Goal: Task Accomplishment & Management: Complete application form

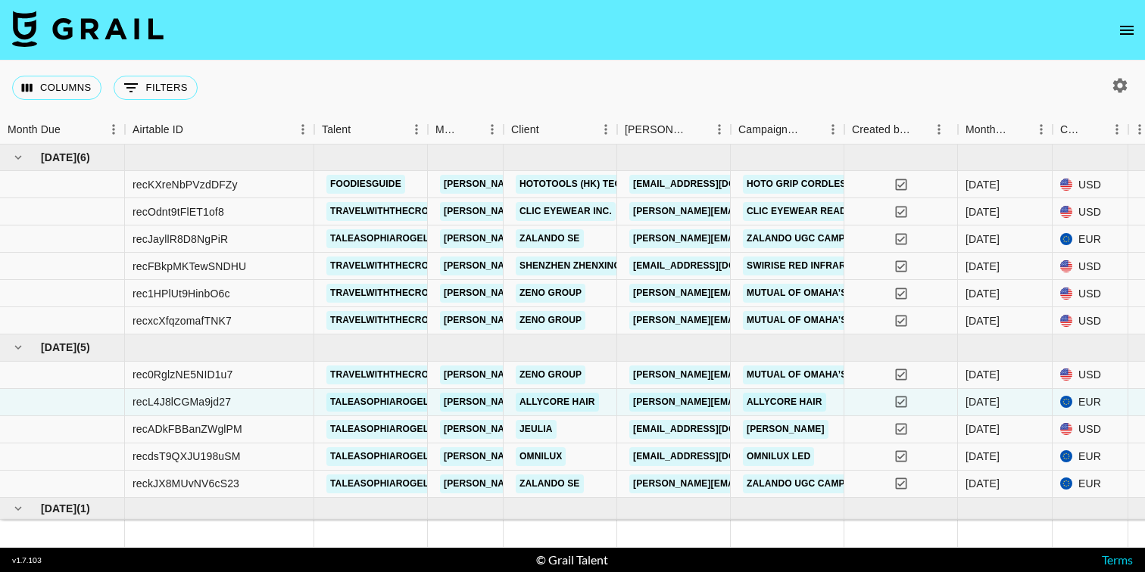
click at [1134, 30] on icon "open drawer" at bounding box center [1126, 30] width 18 height 18
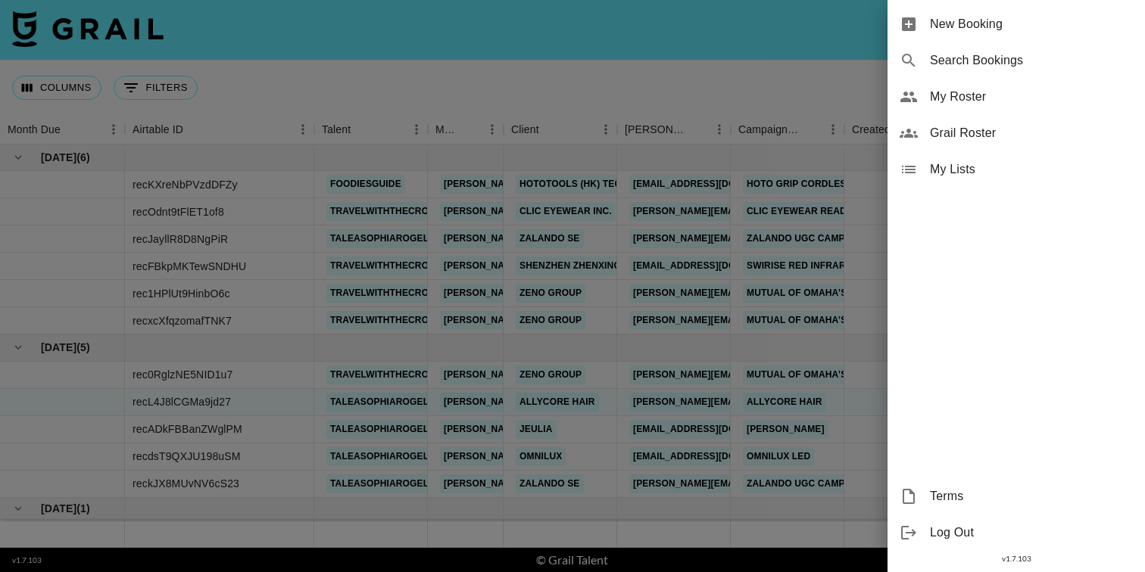
click at [725, 75] on div at bounding box center [572, 286] width 1145 height 572
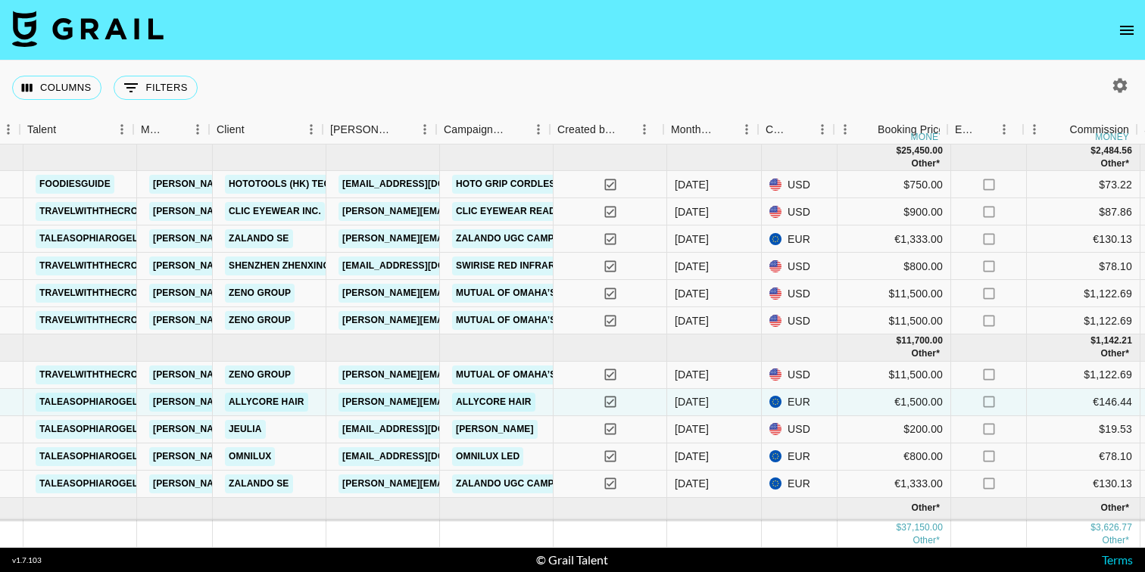
scroll to position [0, 284]
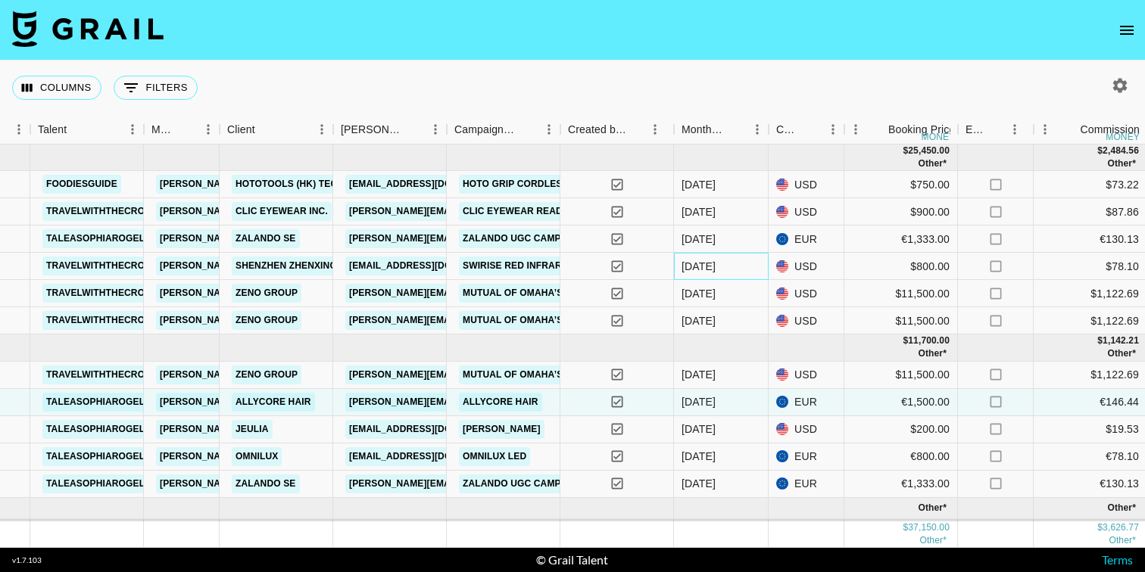
click at [693, 266] on div "[DATE]" at bounding box center [698, 266] width 34 height 15
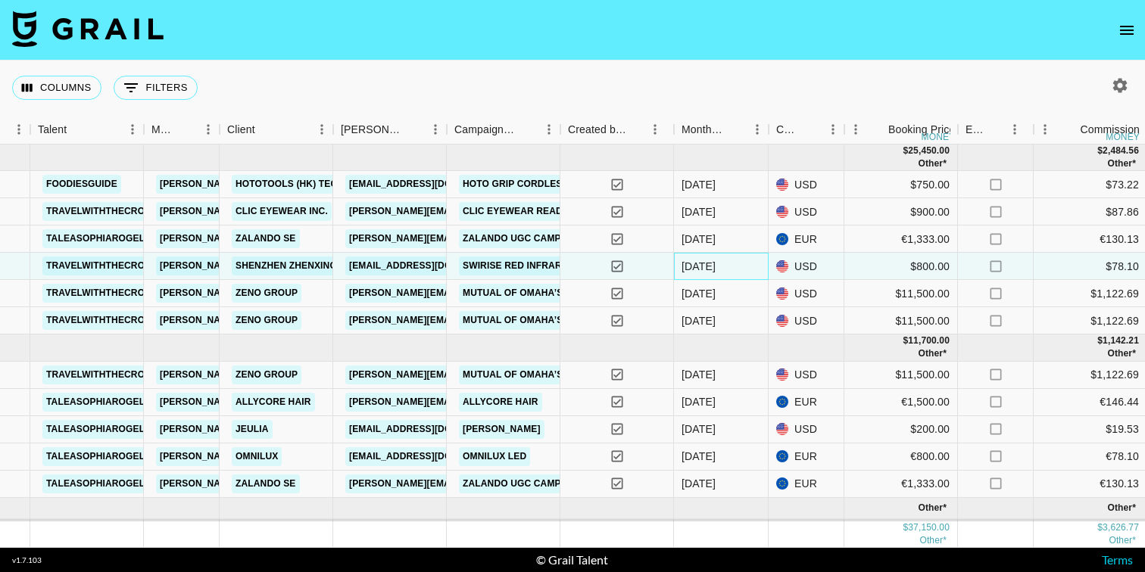
click at [693, 266] on div "[DATE]" at bounding box center [698, 266] width 34 height 15
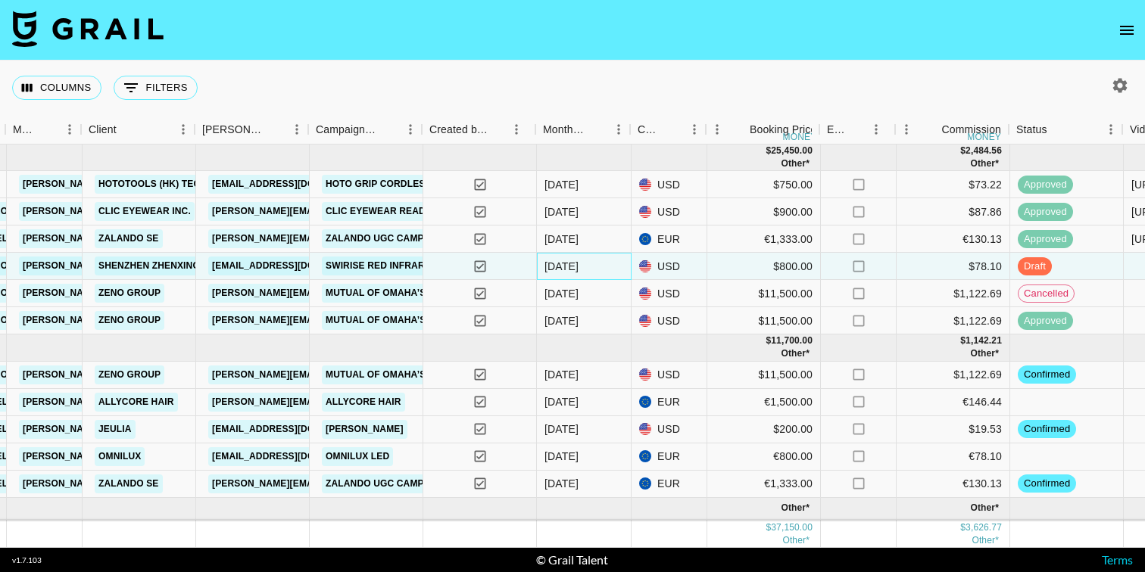
scroll to position [0, 424]
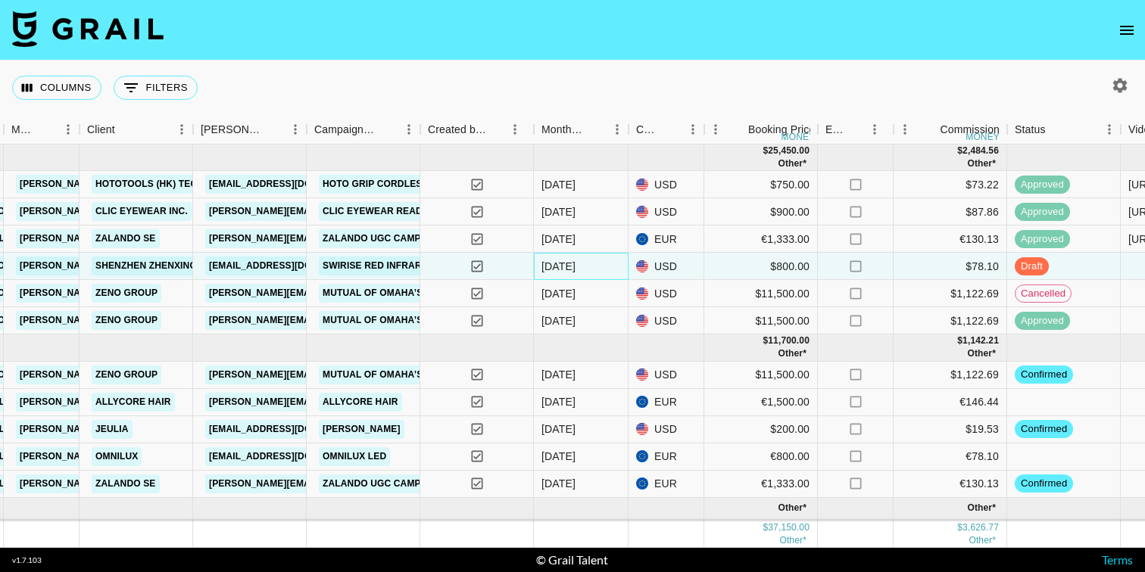
click at [568, 273] on div "[DATE]" at bounding box center [558, 266] width 34 height 15
click at [568, 270] on div "[DATE]" at bounding box center [558, 266] width 34 height 15
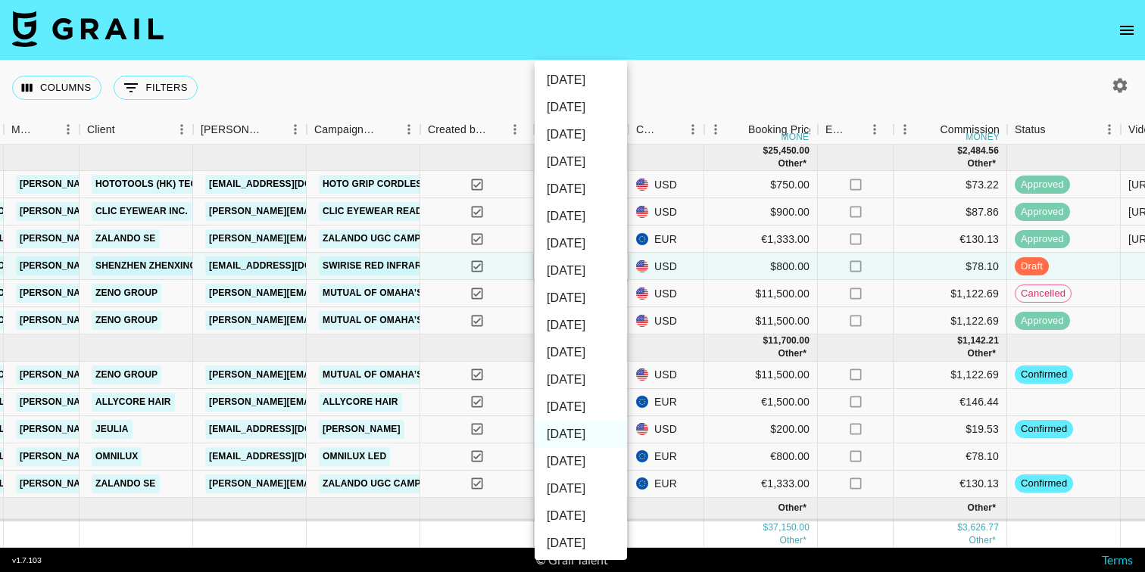
click at [560, 413] on li "[DATE]" at bounding box center [580, 407] width 92 height 27
type input "[DATE]"
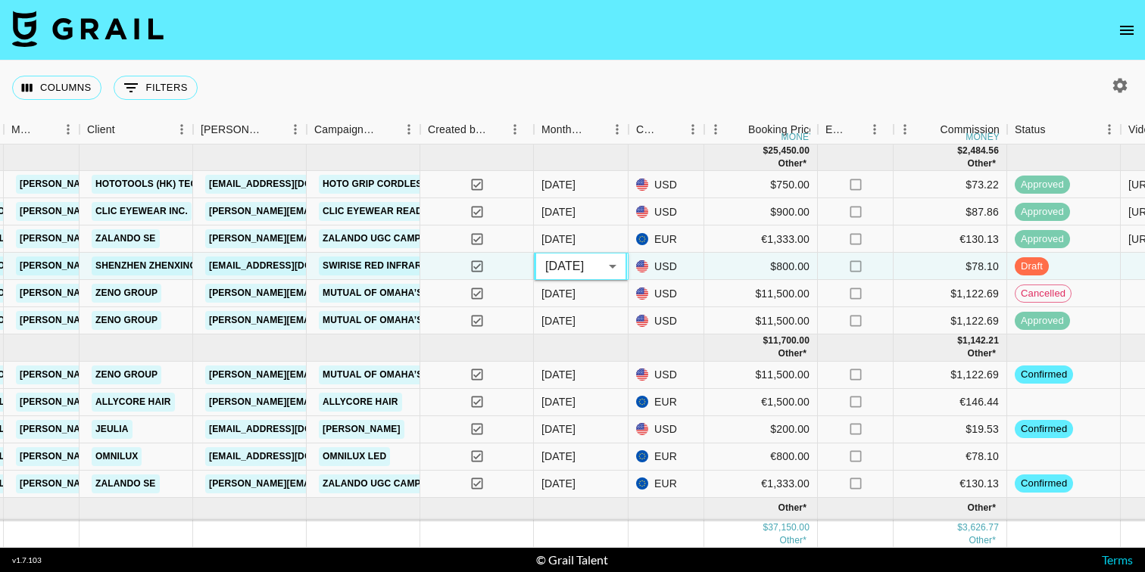
scroll to position [26, 424]
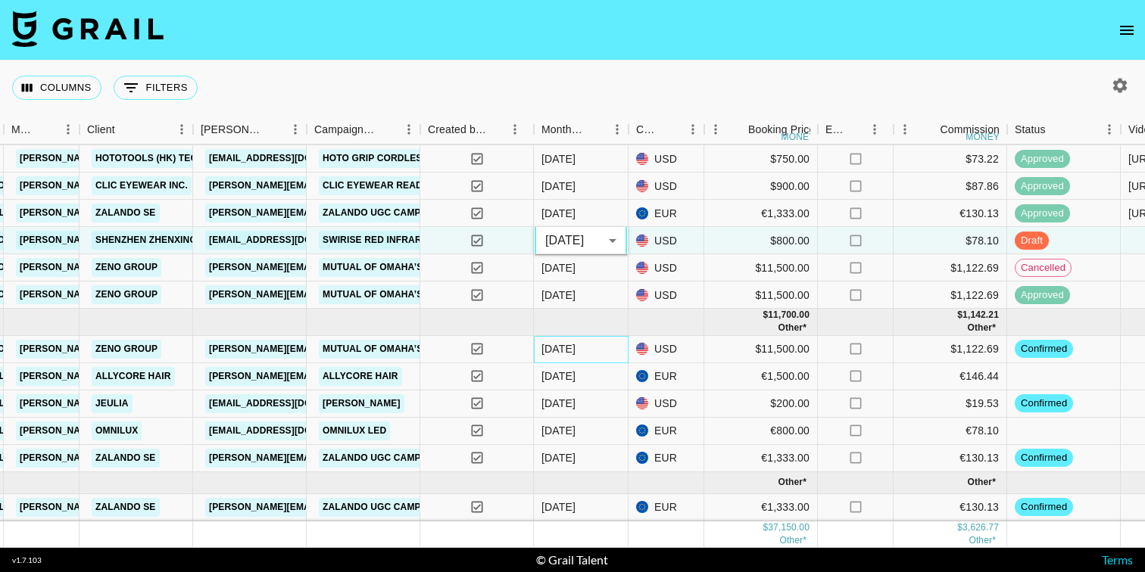
click at [578, 350] on div "[DATE]" at bounding box center [581, 349] width 95 height 27
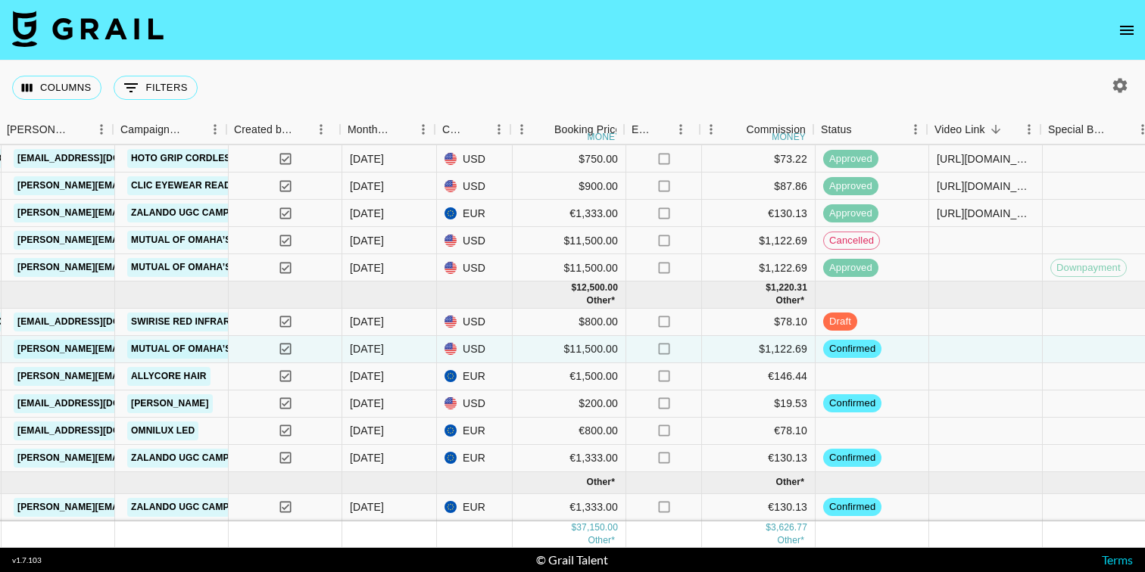
scroll to position [26, 618]
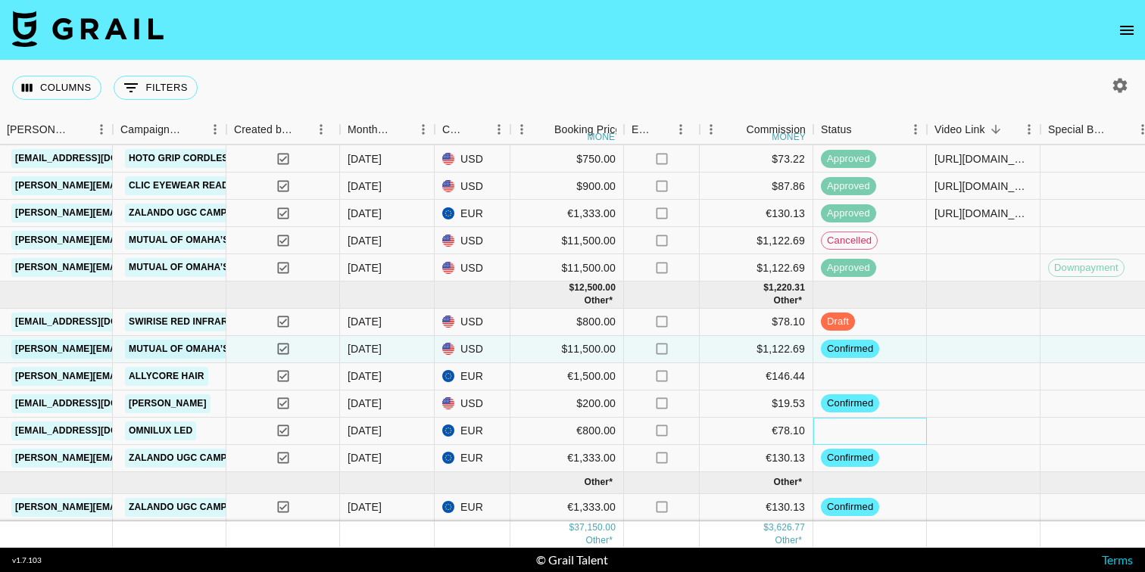
click at [862, 430] on div at bounding box center [870, 431] width 114 height 27
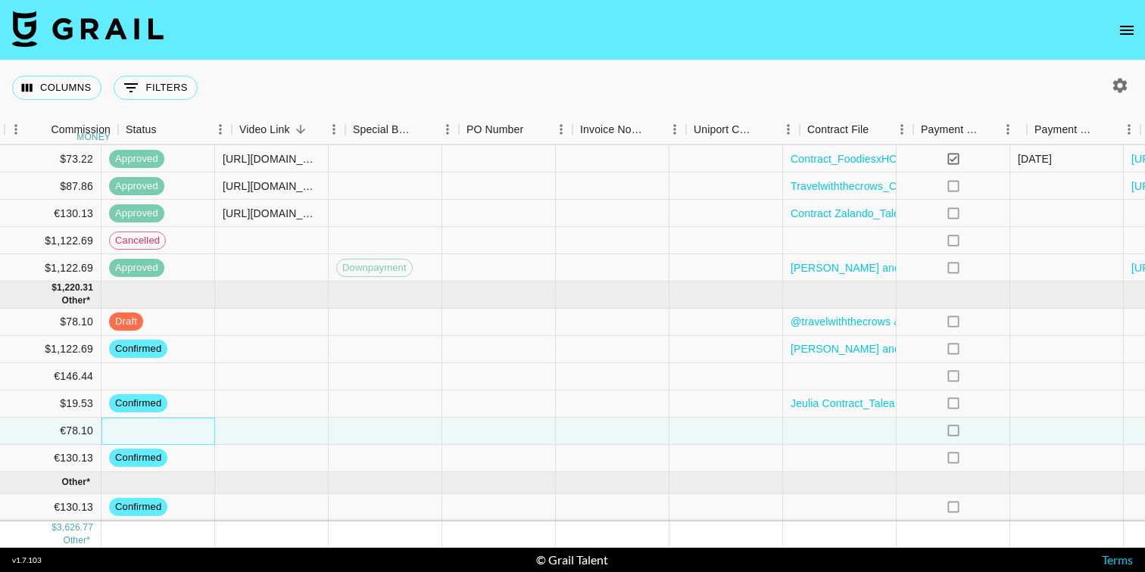
scroll to position [26, 1482]
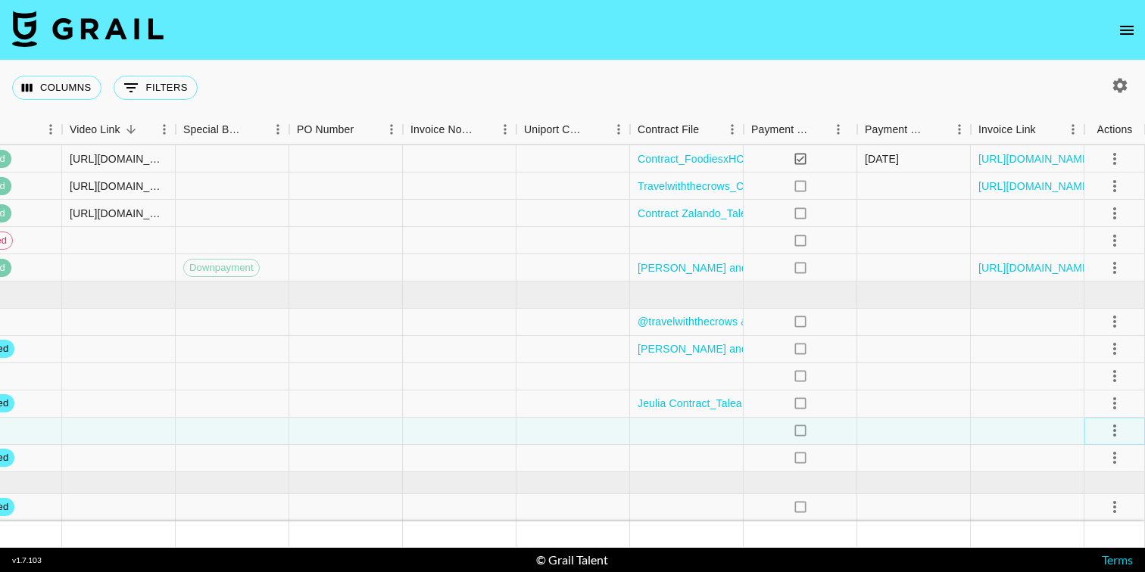
click at [1116, 428] on icon "select merge strategy" at bounding box center [1114, 431] width 18 height 18
click at [702, 435] on div at bounding box center [687, 431] width 114 height 27
click at [682, 430] on div at bounding box center [687, 431] width 114 height 27
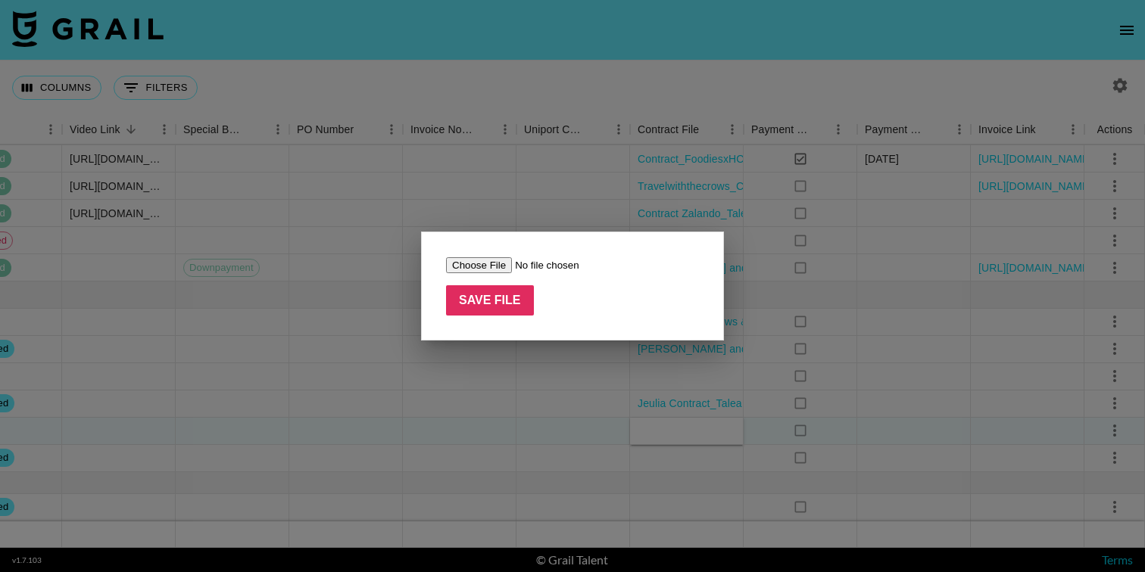
click at [487, 265] on input "file" at bounding box center [542, 265] width 192 height 16
type input "C:\fakepath\Talea_Rogel_-_Omnilux_2 Kopie.pdf"
click at [515, 307] on input "Save File" at bounding box center [490, 300] width 88 height 30
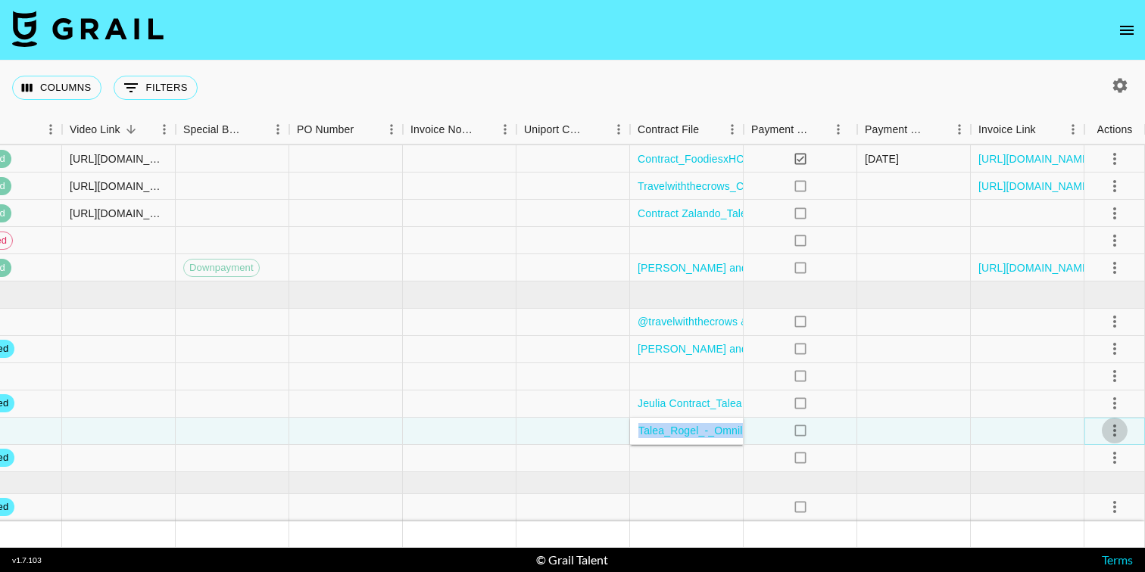
click at [1113, 429] on icon "select merge strategy" at bounding box center [1114, 431] width 18 height 18
click at [1082, 289] on li "Confirm" at bounding box center [1095, 289] width 98 height 27
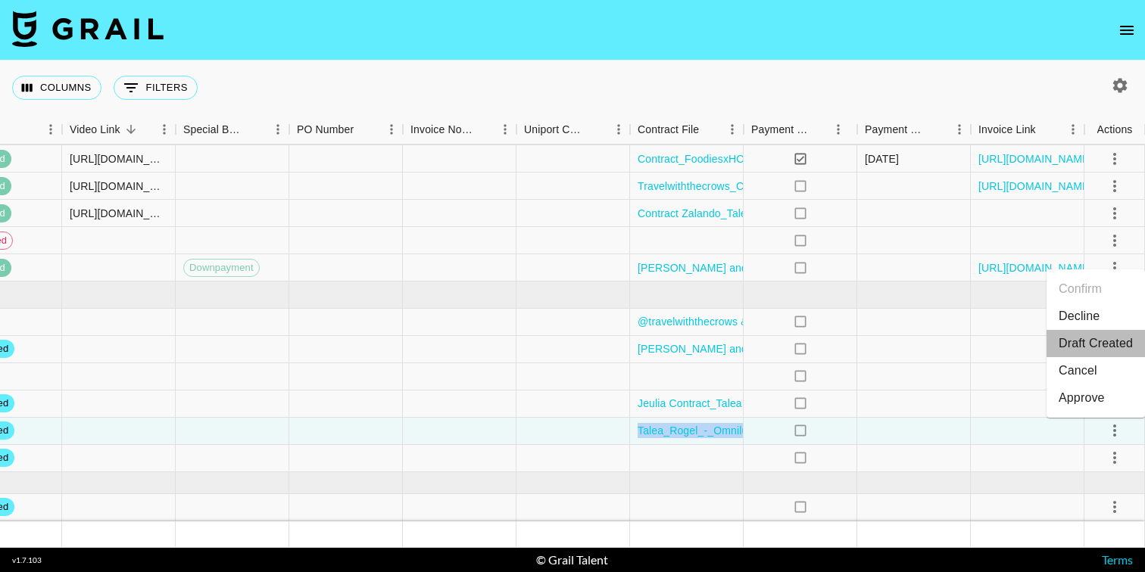
click at [1092, 347] on li "Draft Created" at bounding box center [1095, 343] width 98 height 27
click at [969, 372] on div at bounding box center [914, 376] width 114 height 27
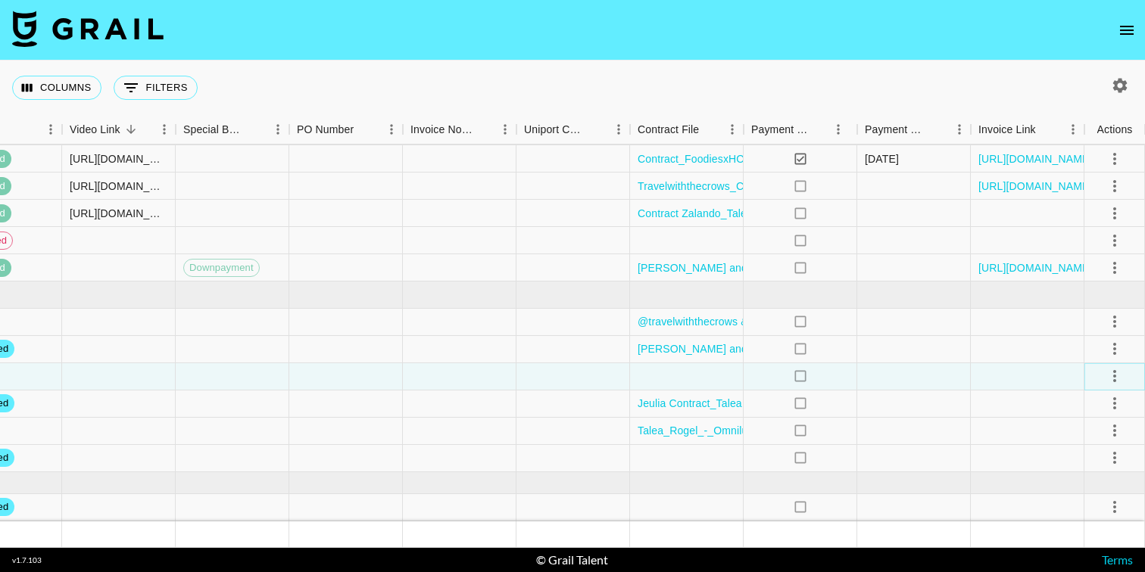
click at [1116, 372] on icon "select merge strategy" at bounding box center [1114, 376] width 18 height 18
click at [691, 382] on div at bounding box center [687, 376] width 114 height 27
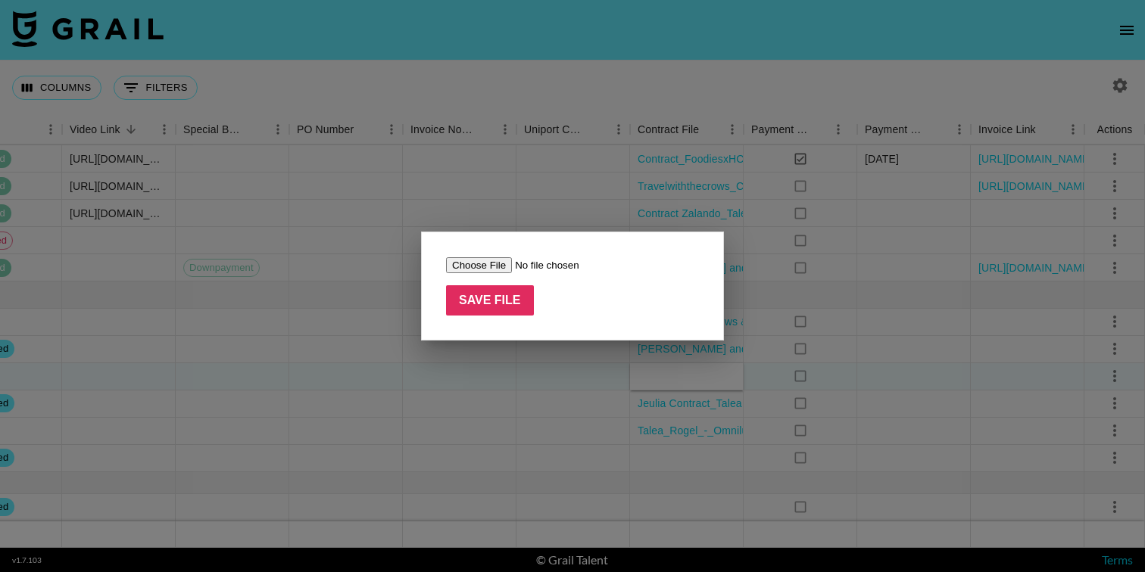
click at [488, 263] on input "file" at bounding box center [542, 265] width 192 height 16
type input "C:\fakepath\Contract Zalando_Talea [PERSON_NAME].pdf"
click at [477, 369] on div at bounding box center [572, 286] width 1145 height 572
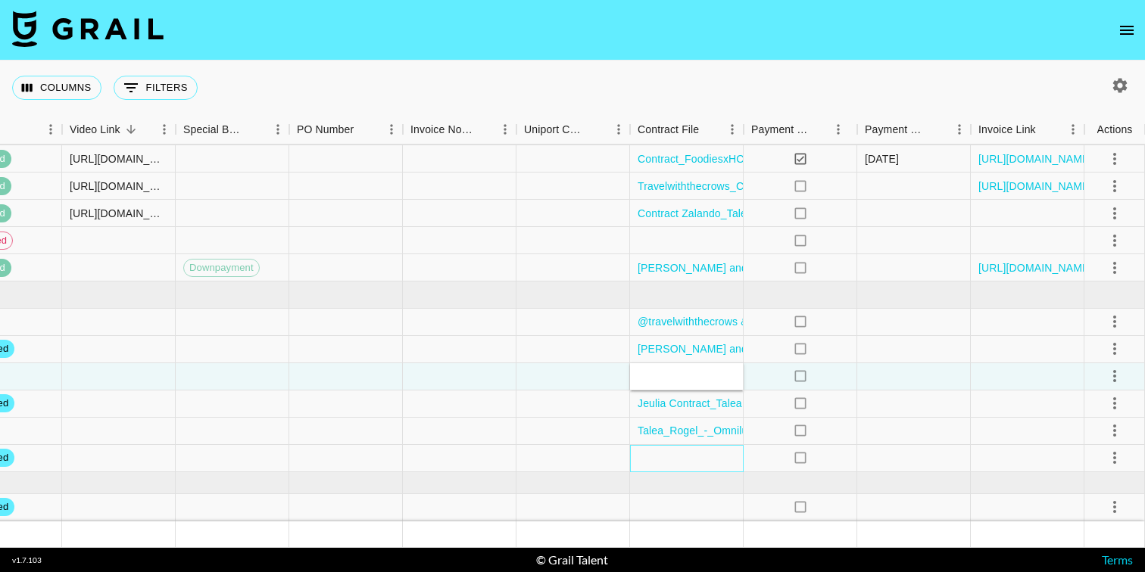
click at [684, 459] on div at bounding box center [687, 458] width 114 height 27
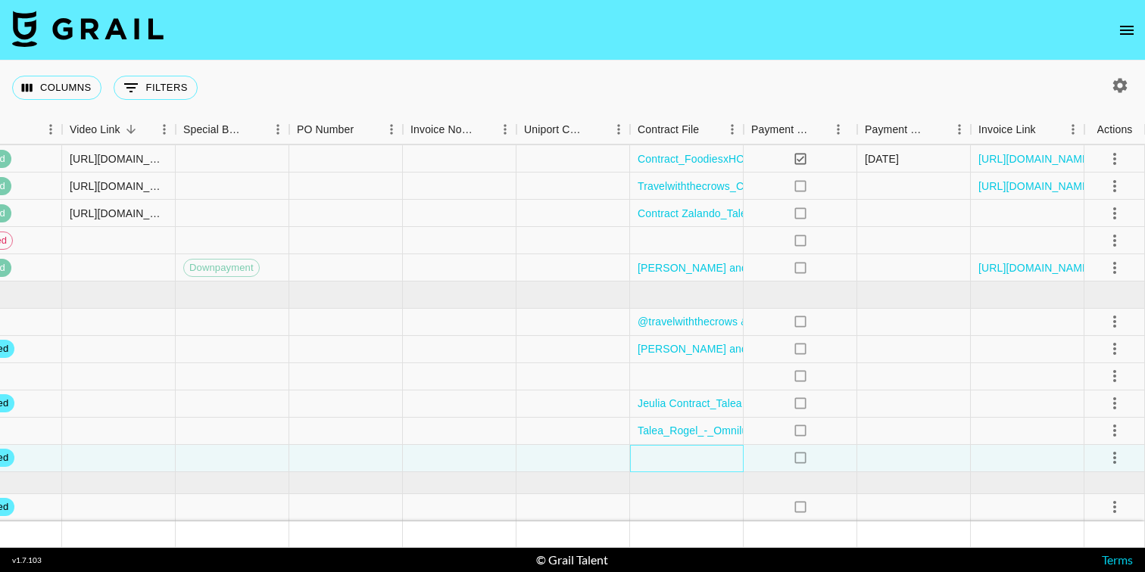
click at [684, 459] on div at bounding box center [687, 458] width 114 height 27
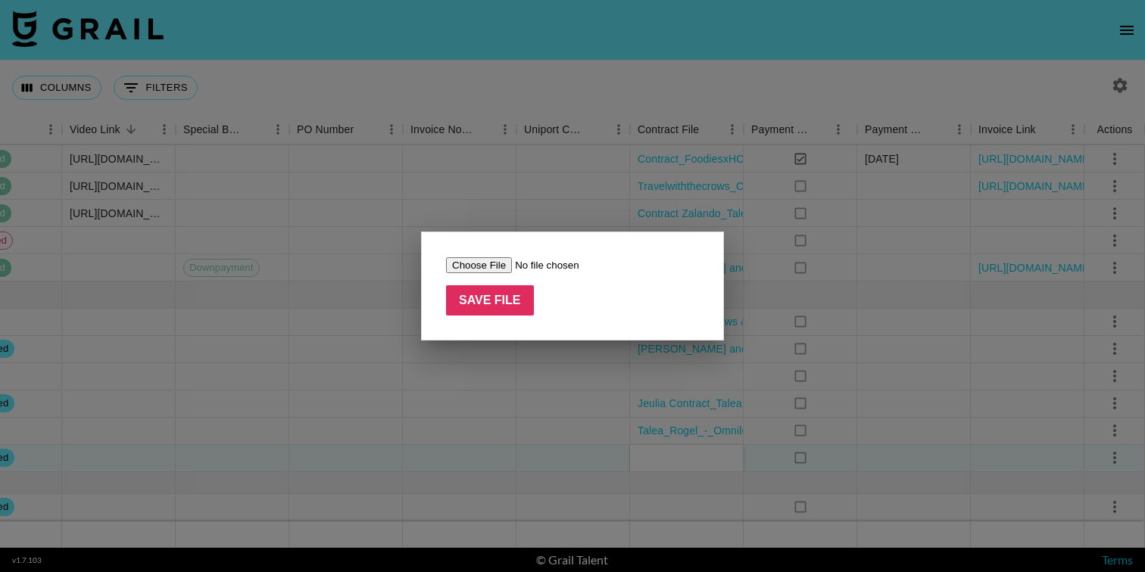
click at [485, 263] on input "file" at bounding box center [542, 265] width 192 height 16
type input "C:\fakepath\Contract Zalando_Talea [PERSON_NAME].pdf"
click at [495, 298] on input "Save File" at bounding box center [490, 300] width 88 height 30
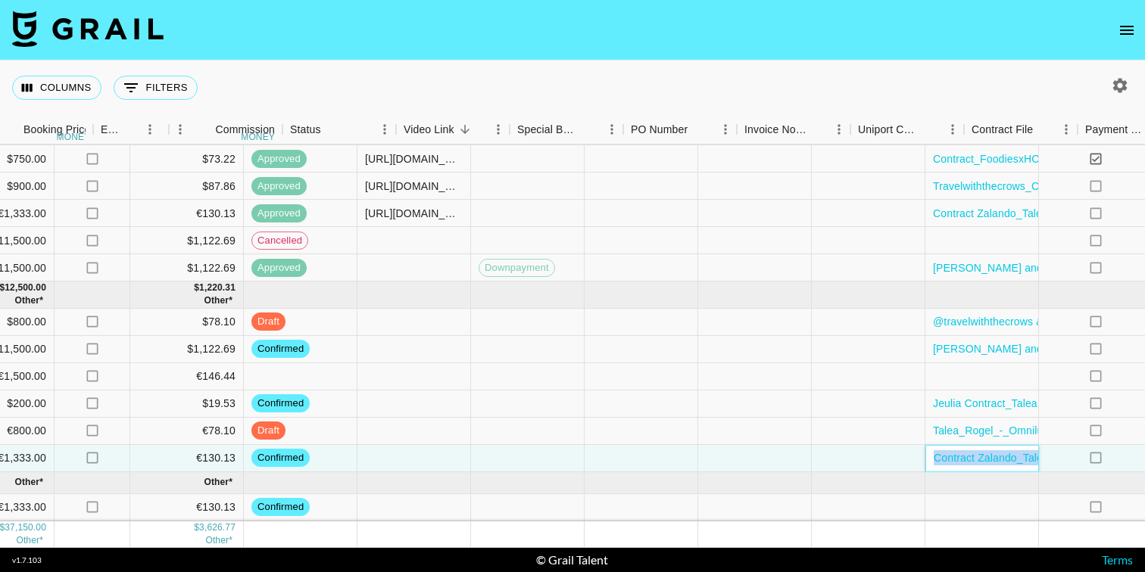
scroll to position [26, 1433]
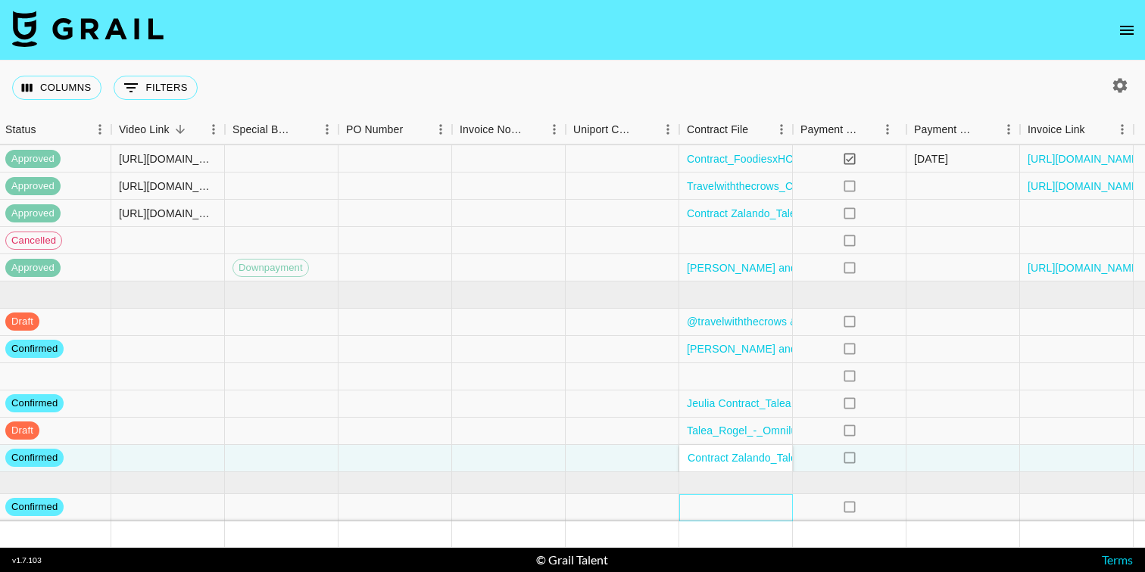
click at [709, 506] on div at bounding box center [736, 507] width 114 height 27
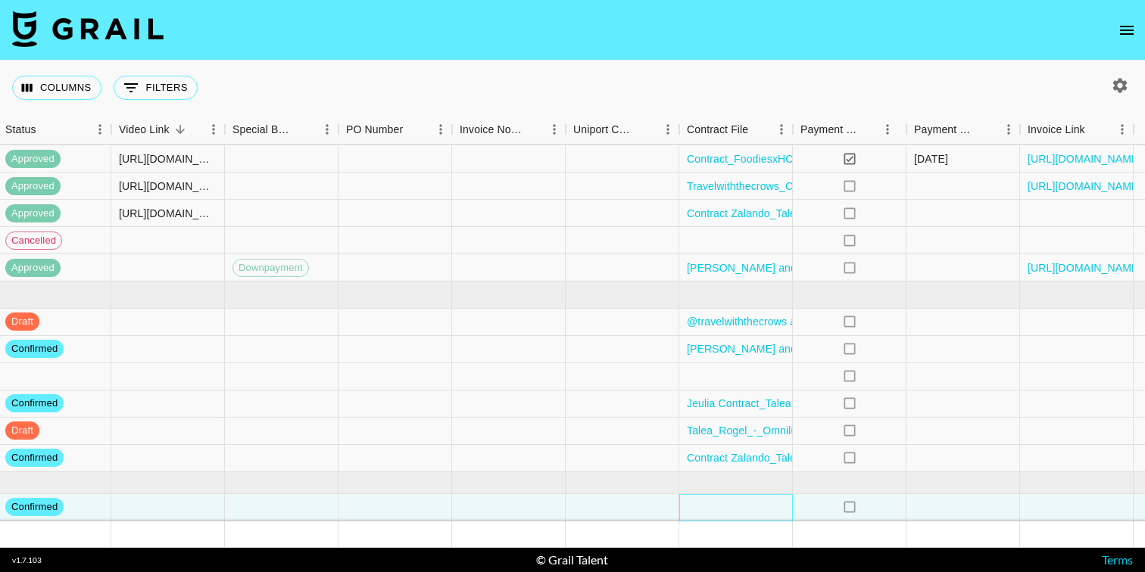
click at [709, 506] on div at bounding box center [736, 507] width 114 height 27
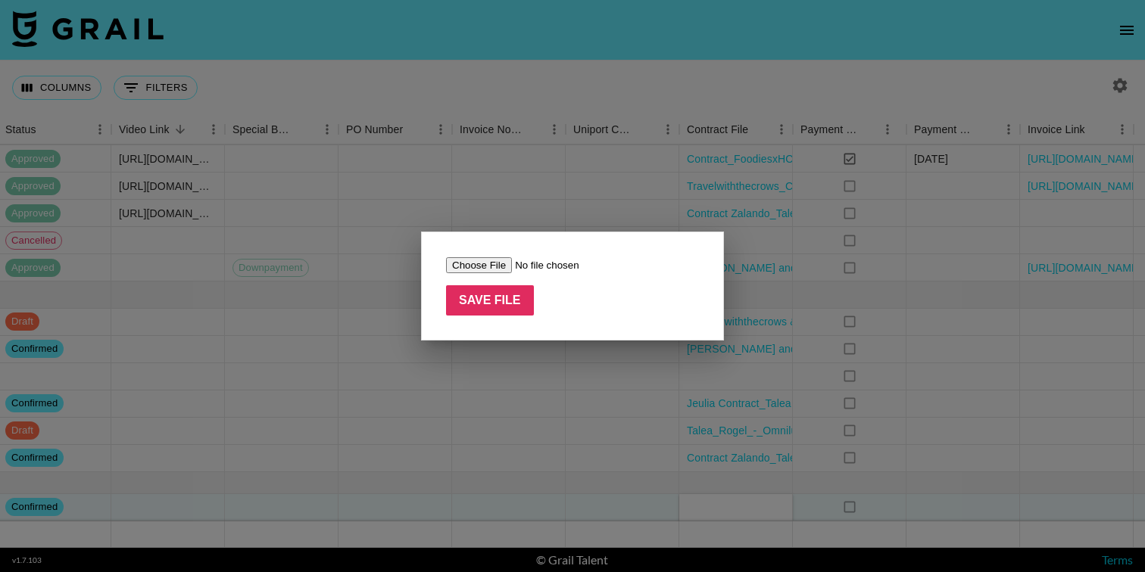
click at [489, 266] on input "file" at bounding box center [542, 265] width 192 height 16
type input "C:\fakepath\Contract Zalando_Talea [PERSON_NAME].pdf"
click at [510, 299] on input "Save File" at bounding box center [490, 300] width 88 height 30
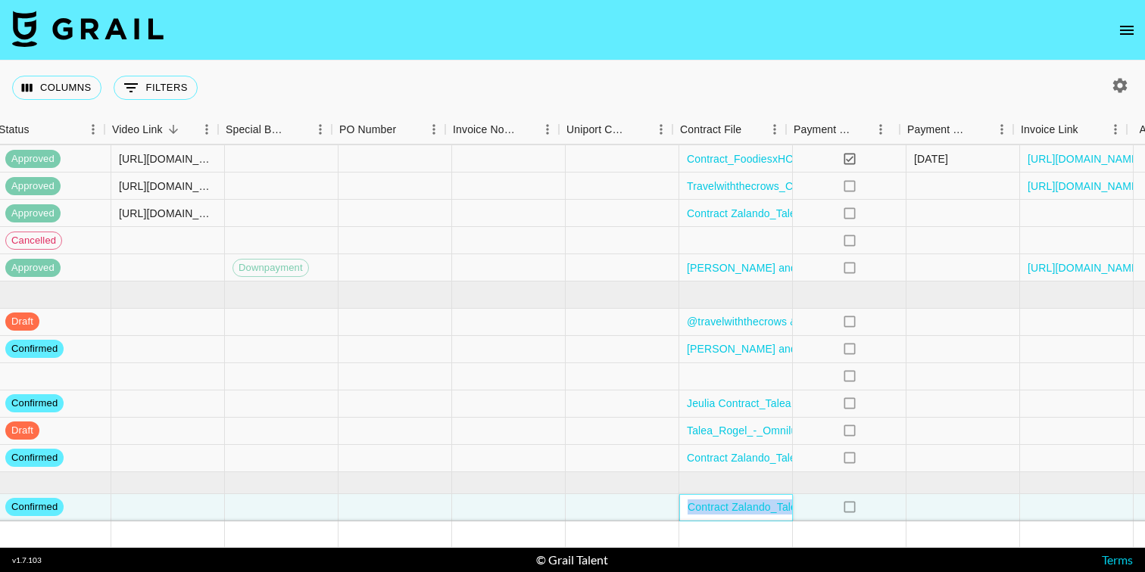
scroll to position [26, 1482]
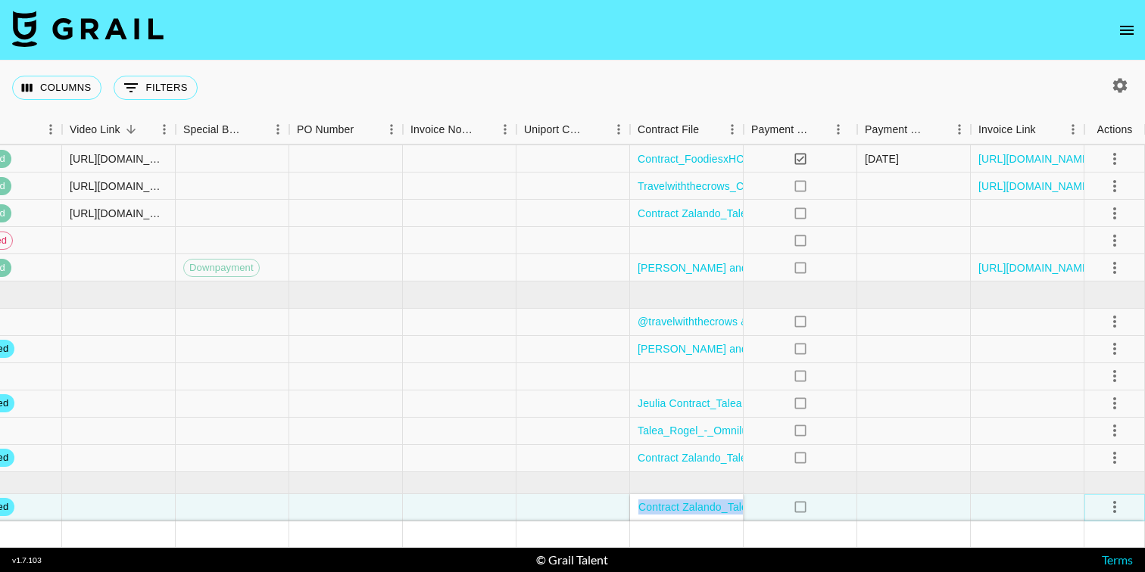
click at [1118, 510] on icon "select merge strategy" at bounding box center [1114, 507] width 18 height 18
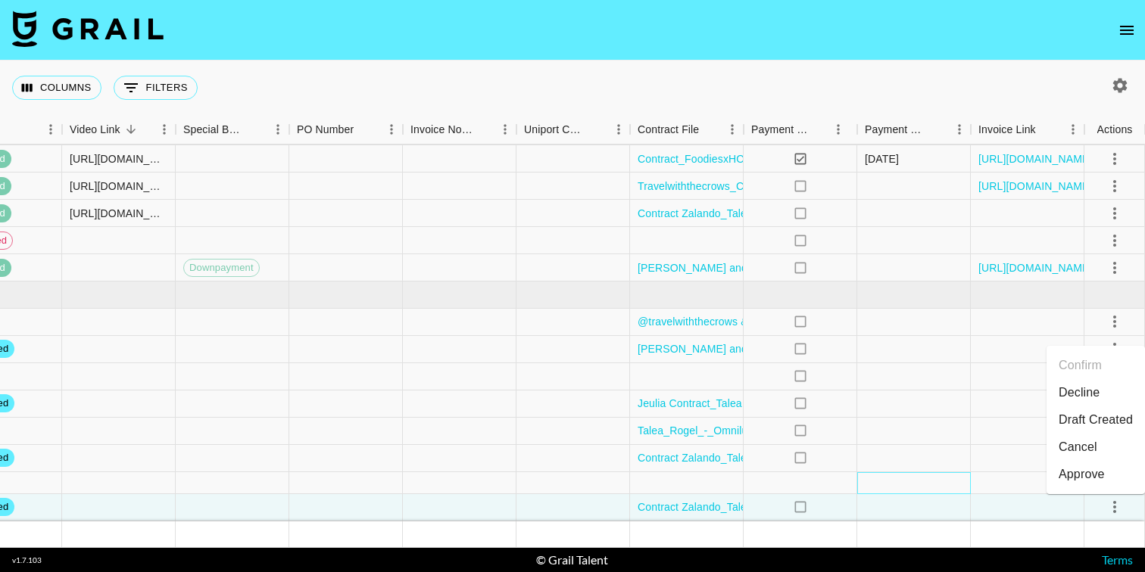
click at [920, 479] on div at bounding box center [914, 483] width 114 height 22
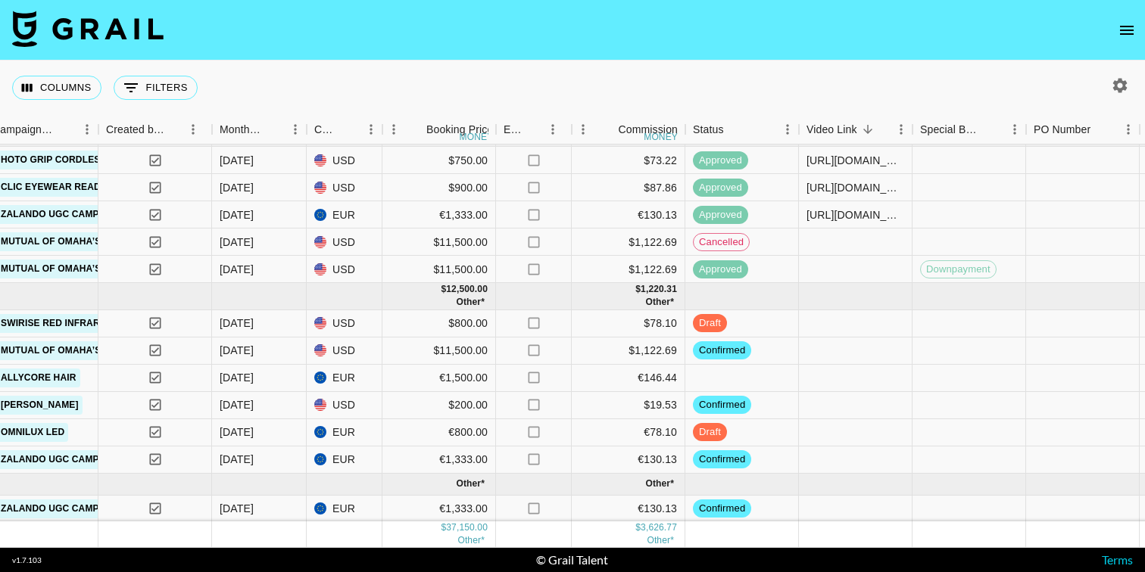
scroll to position [0, 746]
